Goal: Information Seeking & Learning: Learn about a topic

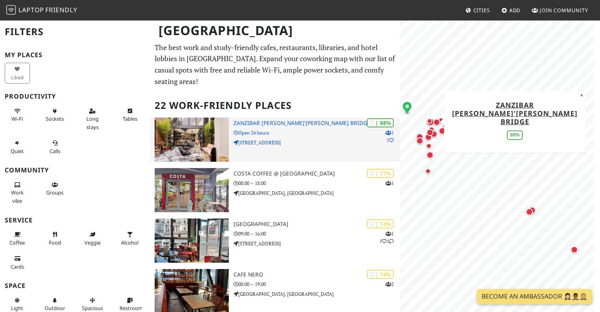
click at [275, 120] on h3 "Zanzibar Locke, Ha'penny Bridge" at bounding box center [317, 123] width 167 height 7
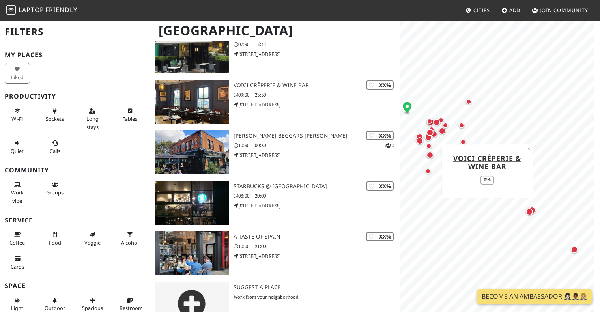
scroll to position [956, 0]
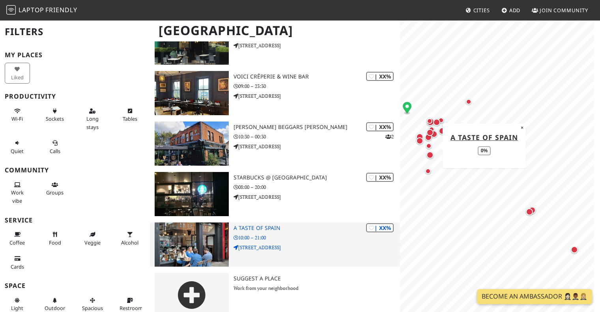
click at [268, 225] on h3 "A Taste of Spain" at bounding box center [317, 228] width 167 height 7
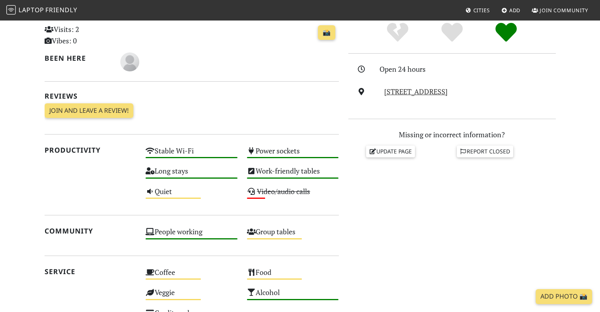
scroll to position [197, 0]
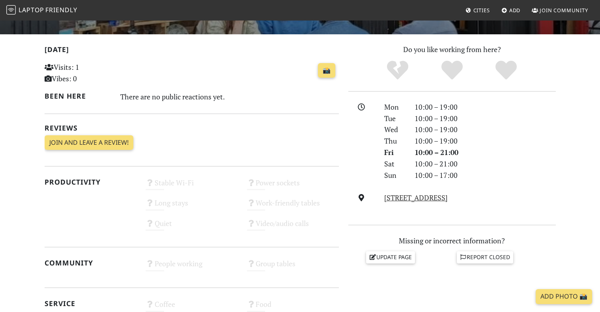
scroll to position [79, 0]
